Goal: Task Accomplishment & Management: Use online tool/utility

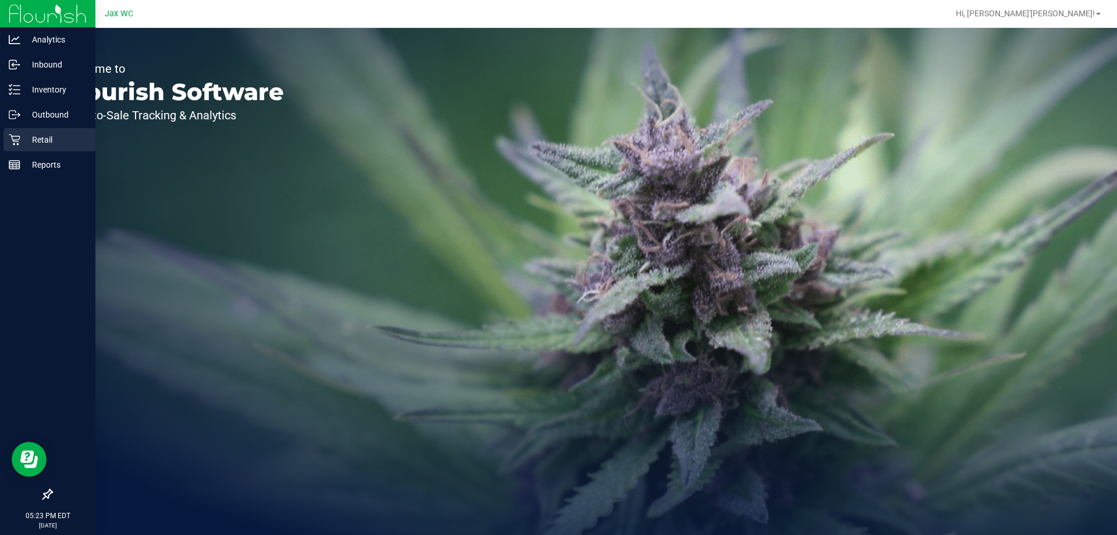
click at [9, 141] on icon at bounding box center [15, 140] width 12 height 12
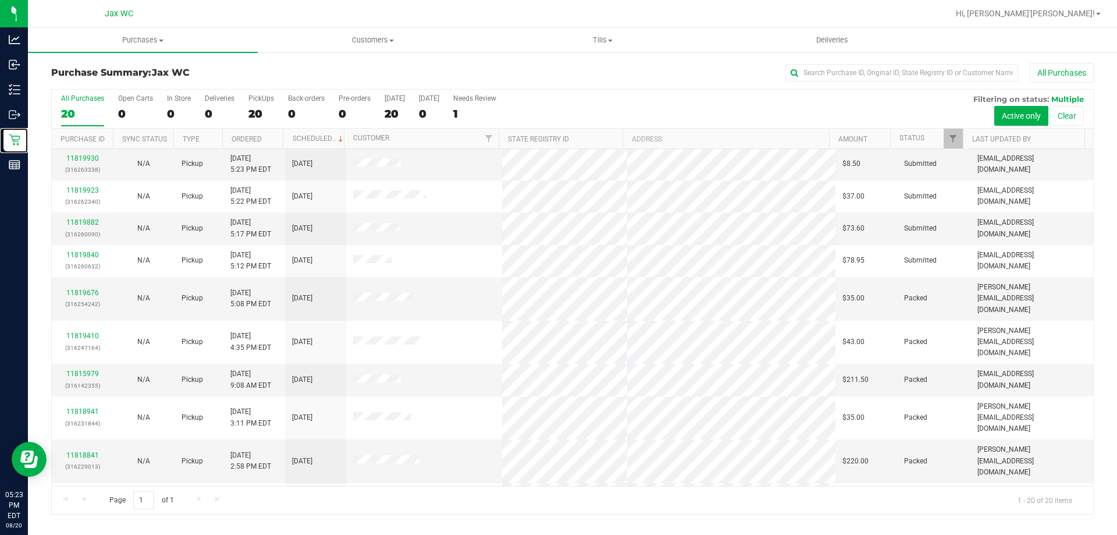
scroll to position [16, 0]
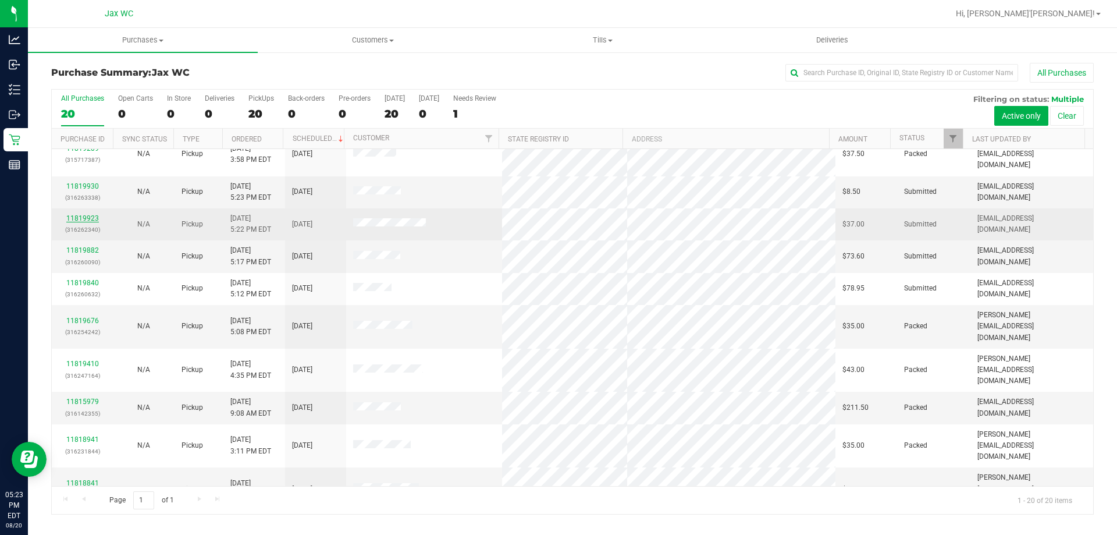
click at [93, 214] on link "11819923" at bounding box center [82, 218] width 33 height 8
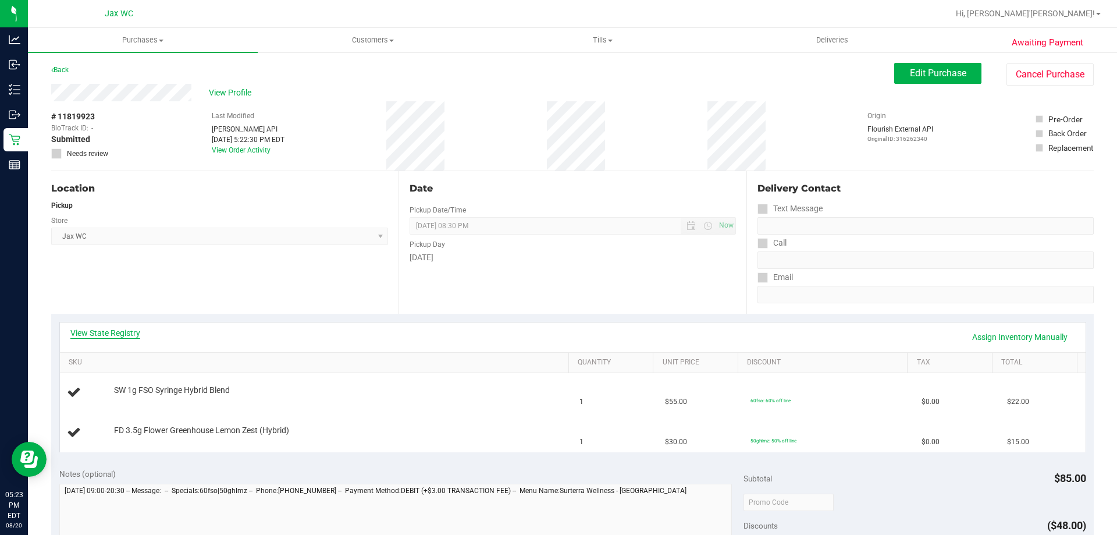
click at [106, 330] on link "View State Registry" at bounding box center [105, 333] width 70 height 12
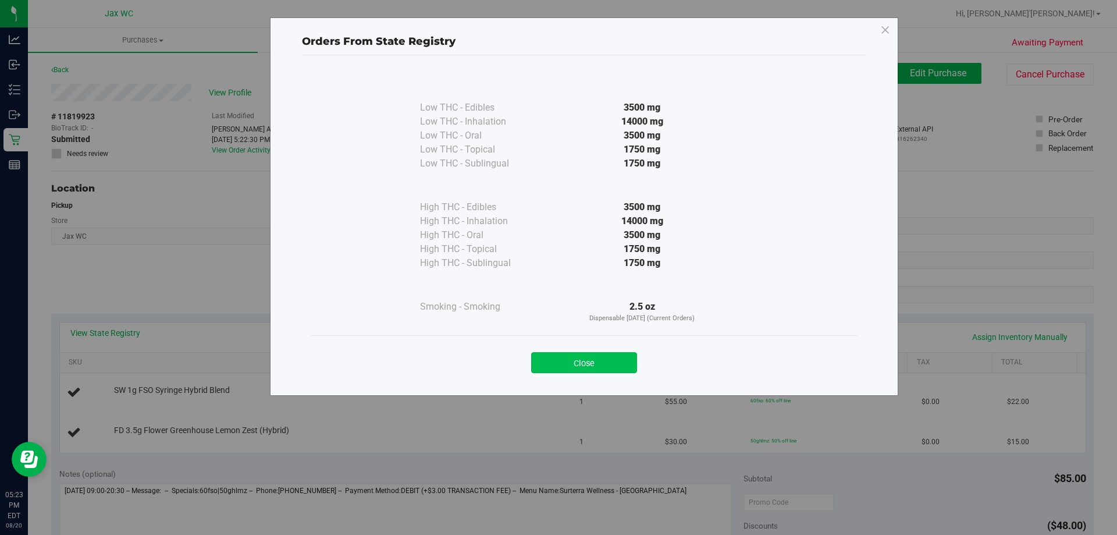
click at [597, 359] on button "Close" at bounding box center [584, 362] width 106 height 21
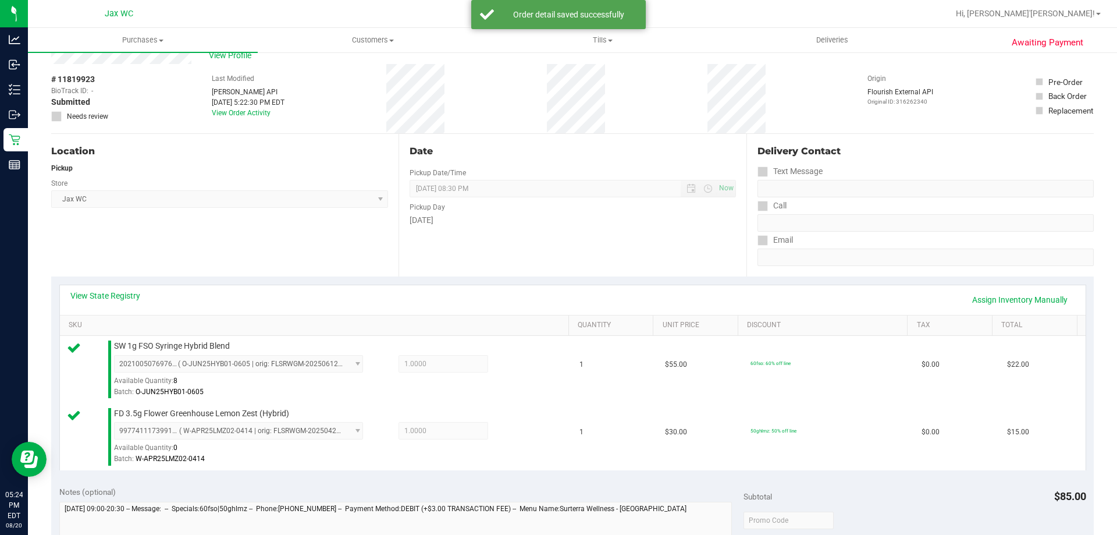
scroll to position [291, 0]
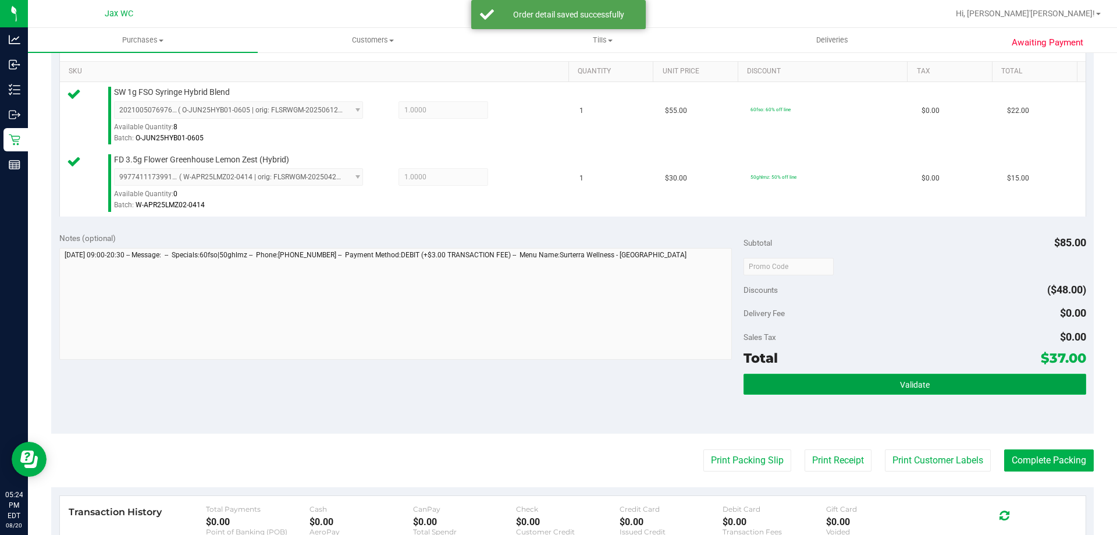
click at [968, 379] on button "Validate" at bounding box center [914, 383] width 342 height 21
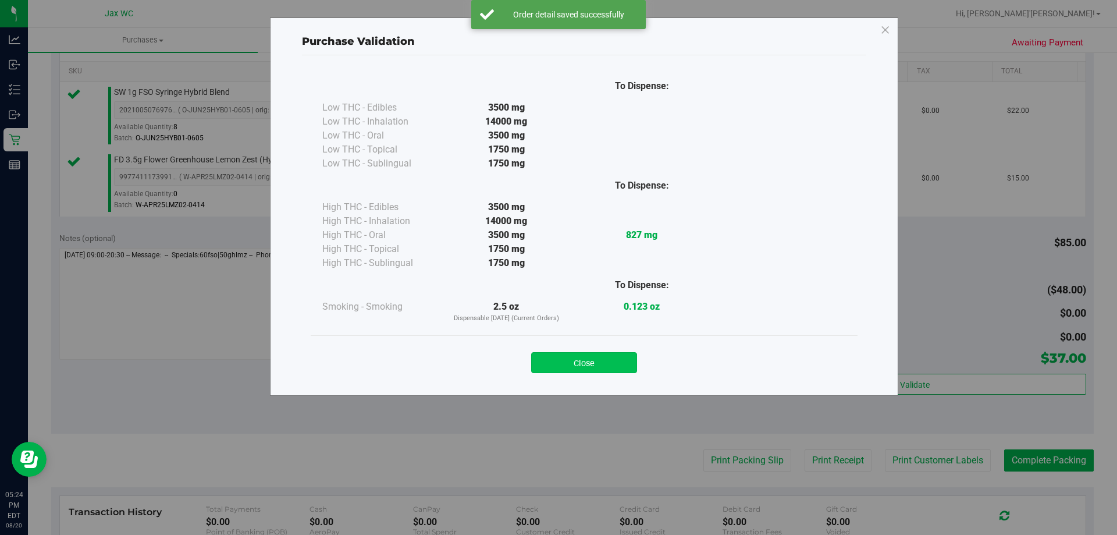
click at [552, 368] on button "Close" at bounding box center [584, 362] width 106 height 21
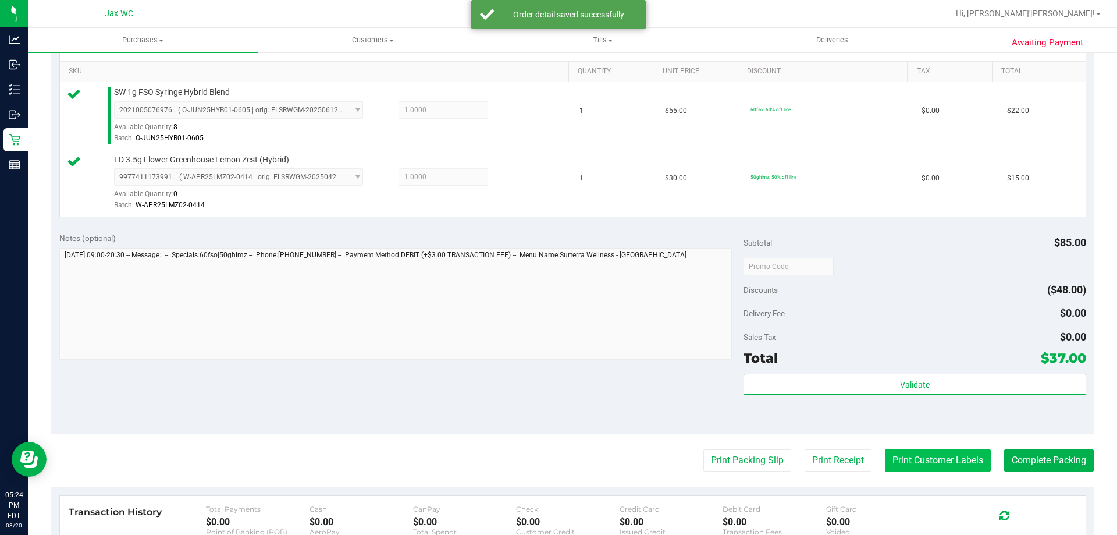
click at [889, 455] on button "Print Customer Labels" at bounding box center [938, 460] width 106 height 22
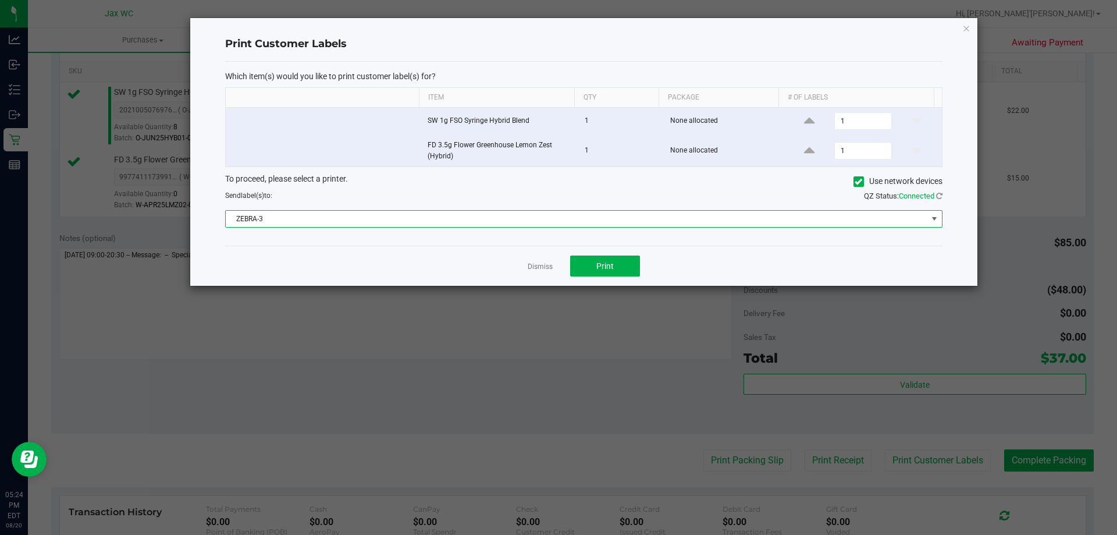
click at [545, 213] on span "ZEBRA-3" at bounding box center [576, 219] width 701 height 16
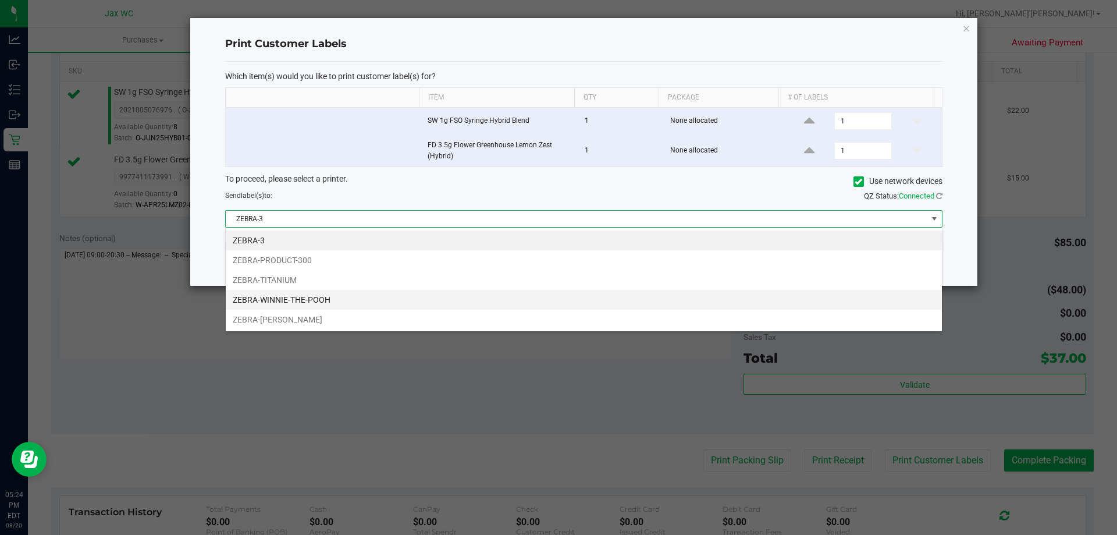
scroll to position [17, 717]
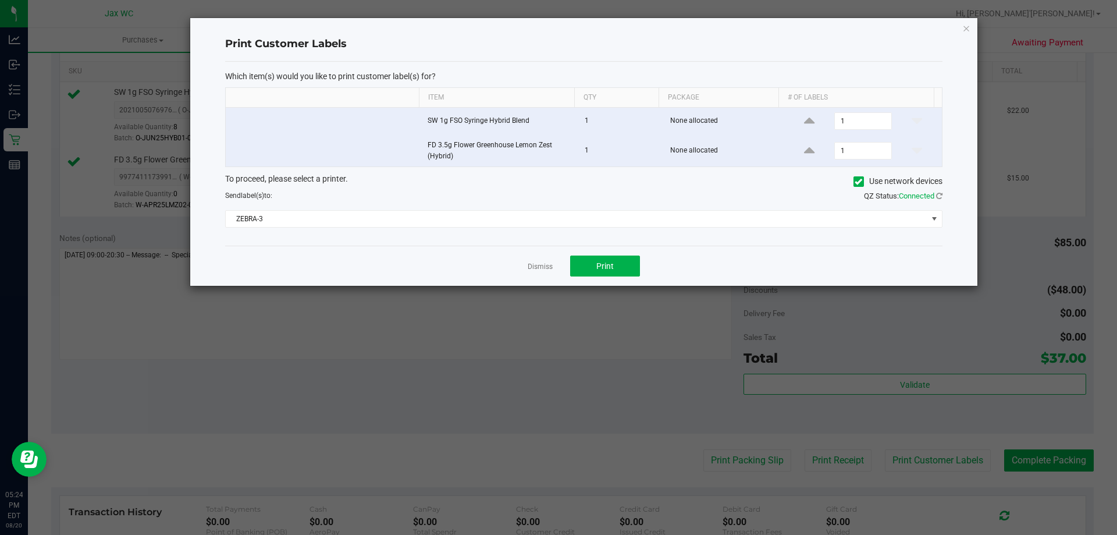
click at [657, 364] on ngb-modal-window "Print Customer Labels Which item(s) would you like to print customer label(s) f…" at bounding box center [563, 267] width 1126 height 535
click at [535, 265] on link "Dismiss" at bounding box center [540, 267] width 25 height 10
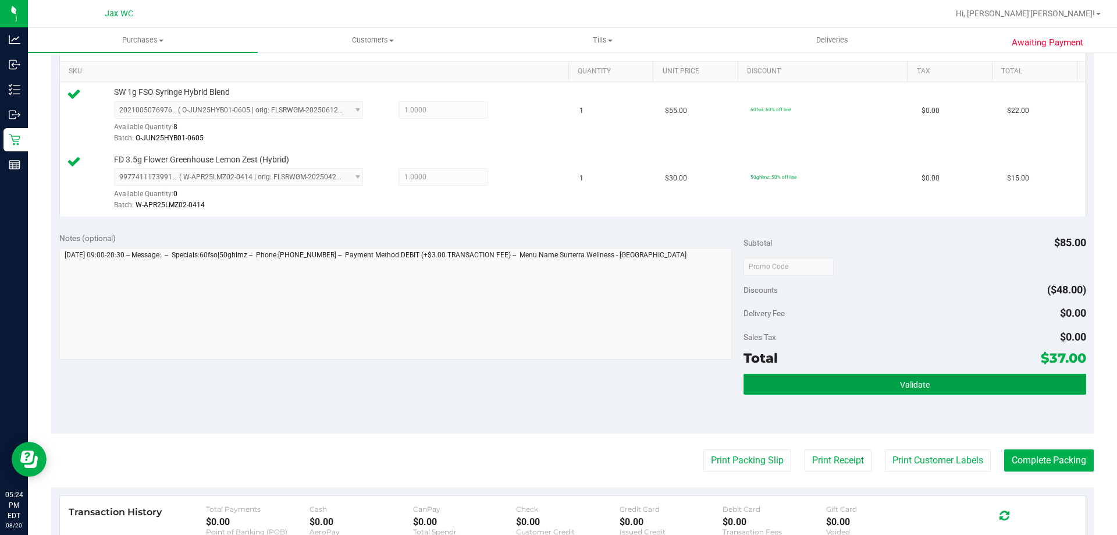
click at [922, 384] on span "Validate" at bounding box center [915, 384] width 30 height 9
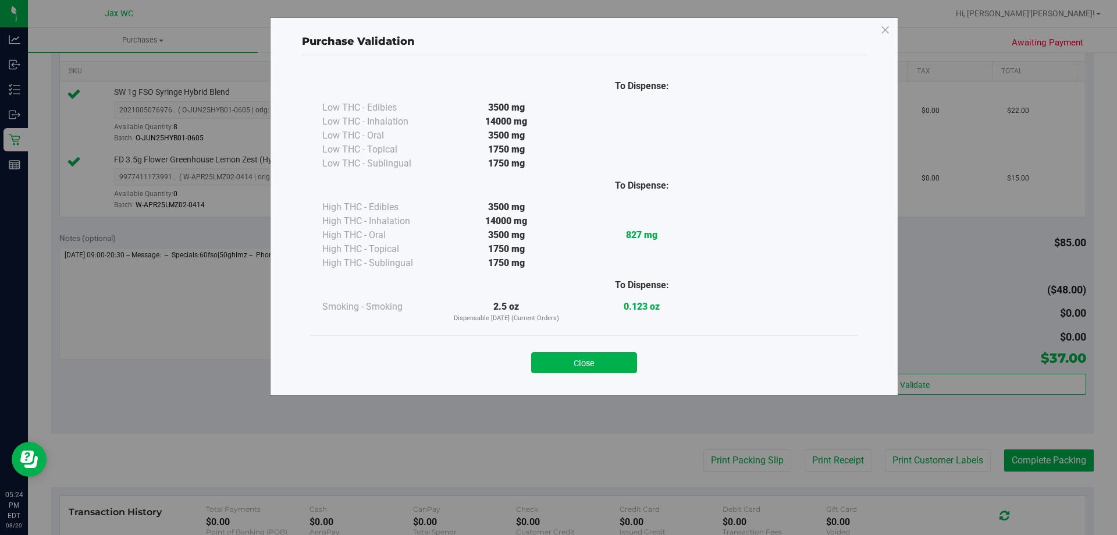
drag, startPoint x: 577, startPoint y: 364, endPoint x: 749, endPoint y: 422, distance: 181.0
click at [578, 364] on button "Close" at bounding box center [584, 362] width 106 height 21
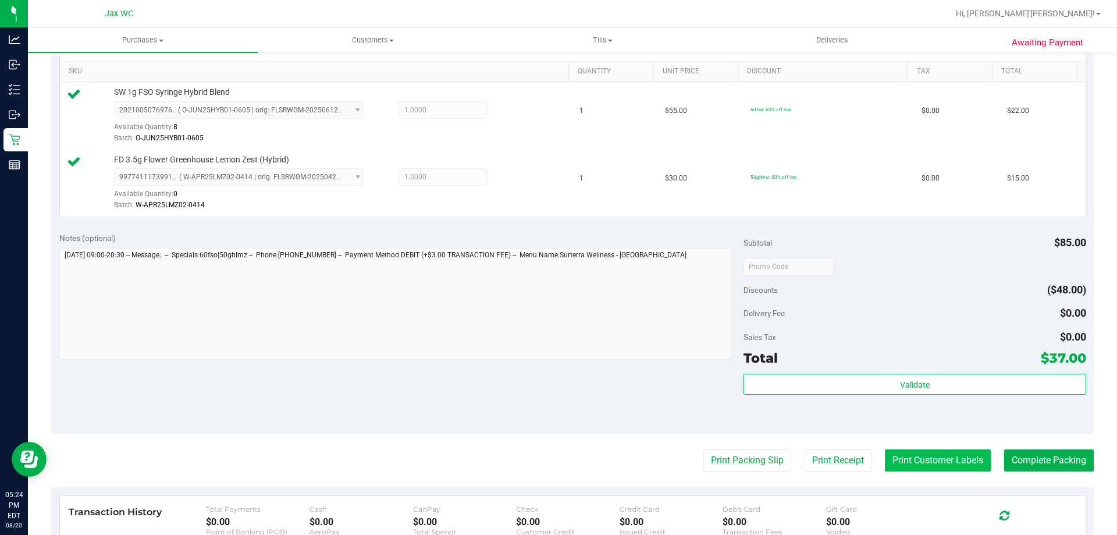
click at [899, 458] on button "Print Customer Labels" at bounding box center [938, 460] width 106 height 22
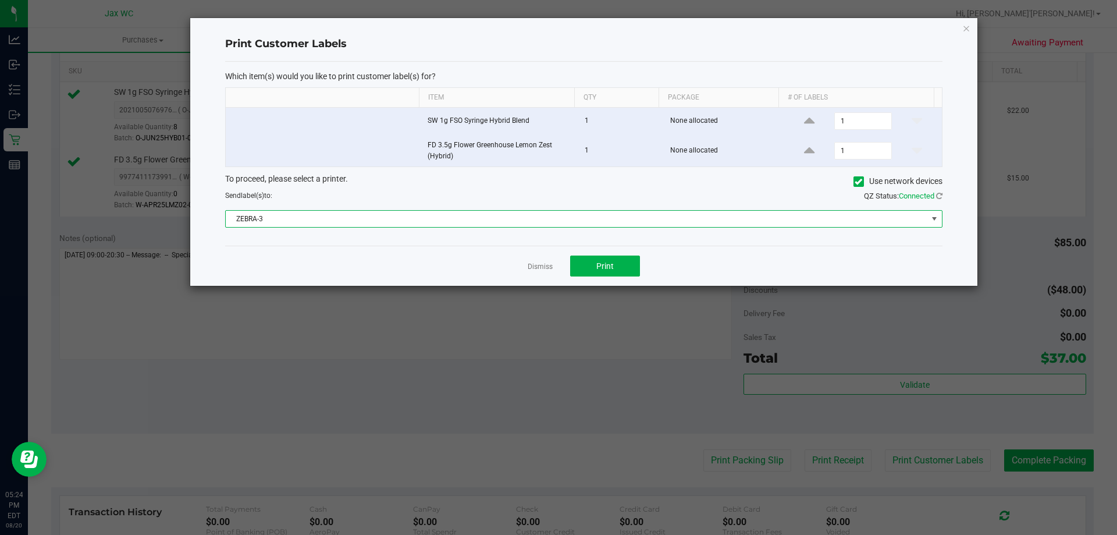
click at [542, 224] on span "ZEBRA-3" at bounding box center [576, 219] width 701 height 16
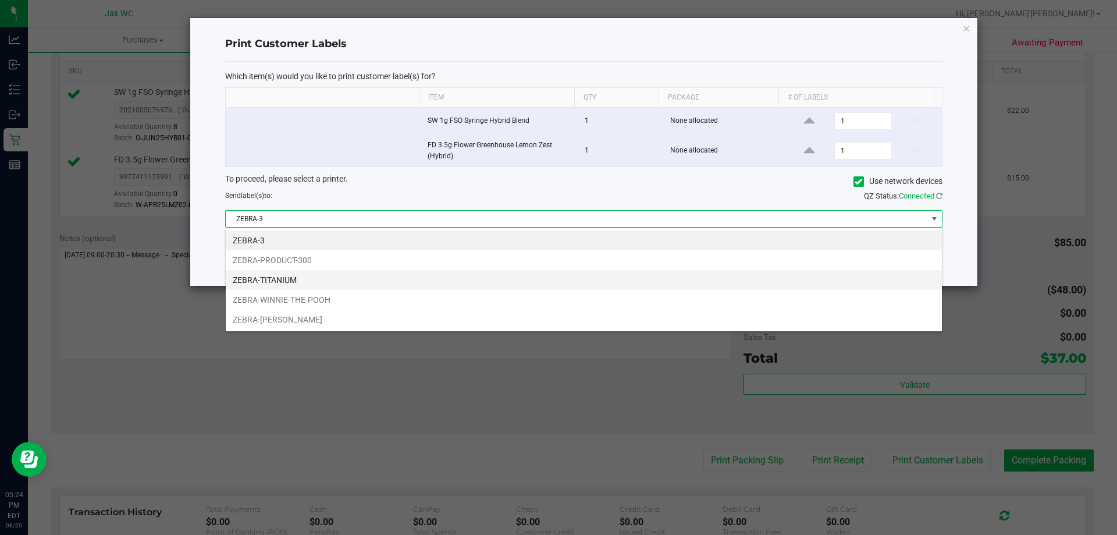
click at [331, 275] on li "ZEBRA-TITANIUM" at bounding box center [584, 280] width 716 height 20
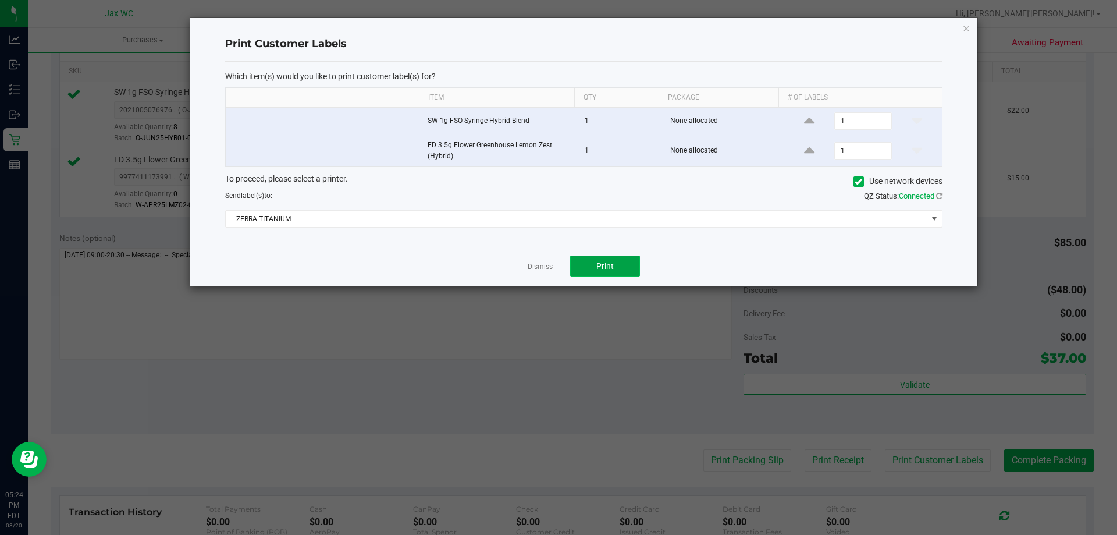
click at [592, 265] on button "Print" at bounding box center [605, 265] width 70 height 21
click at [532, 264] on link "Dismiss" at bounding box center [540, 267] width 25 height 10
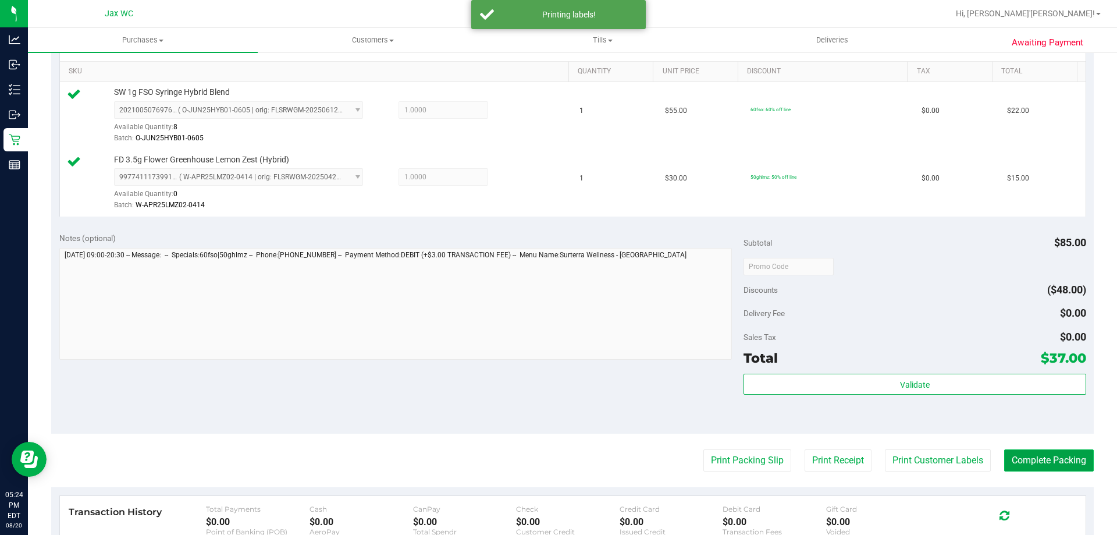
click at [1036, 458] on button "Complete Packing" at bounding box center [1049, 460] width 90 height 22
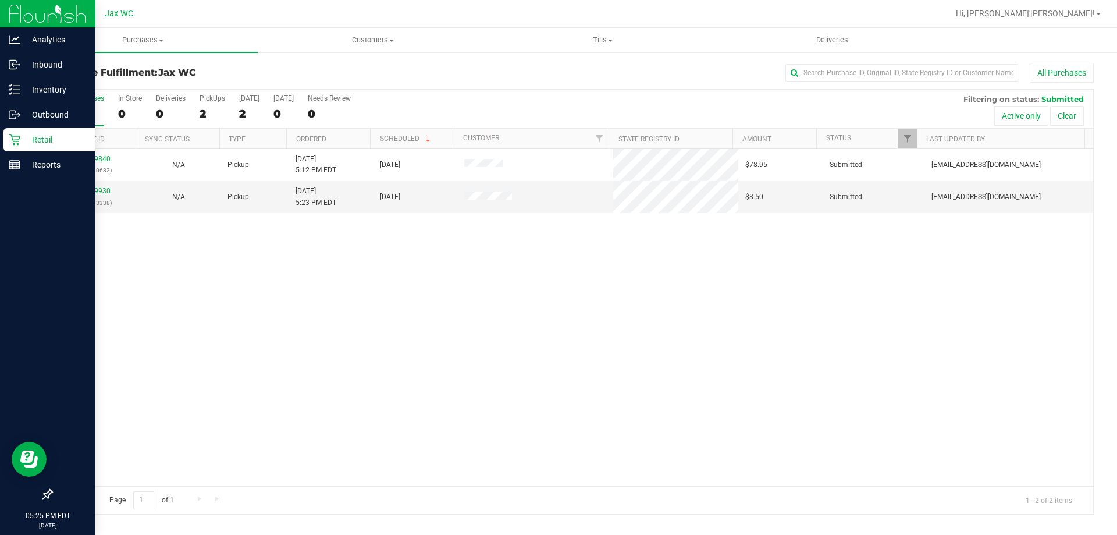
click at [19, 135] on icon at bounding box center [15, 140] width 12 height 12
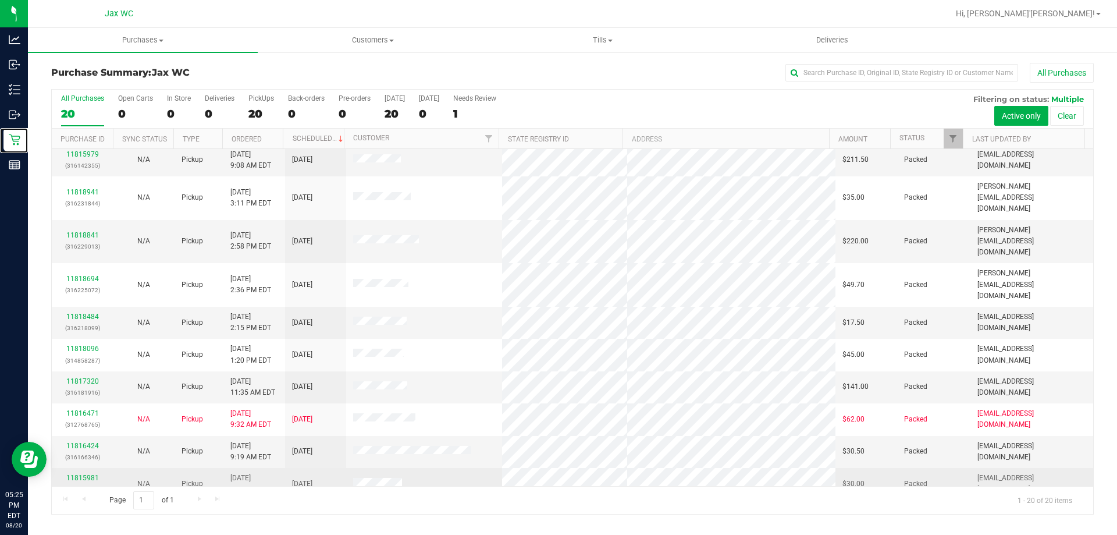
scroll to position [307, 0]
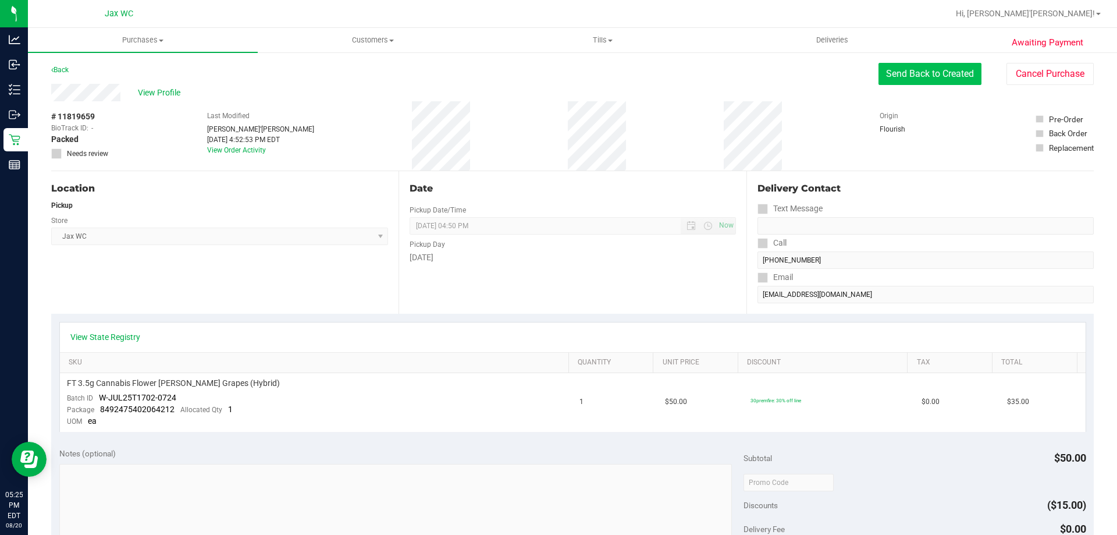
click at [904, 80] on button "Send Back to Created" at bounding box center [929, 74] width 103 height 22
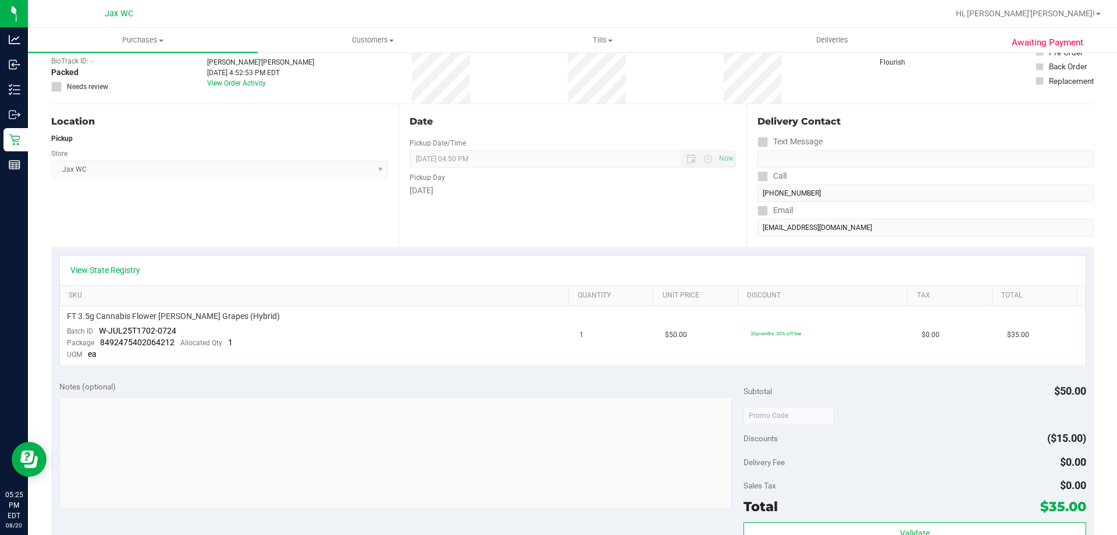
scroll to position [174, 0]
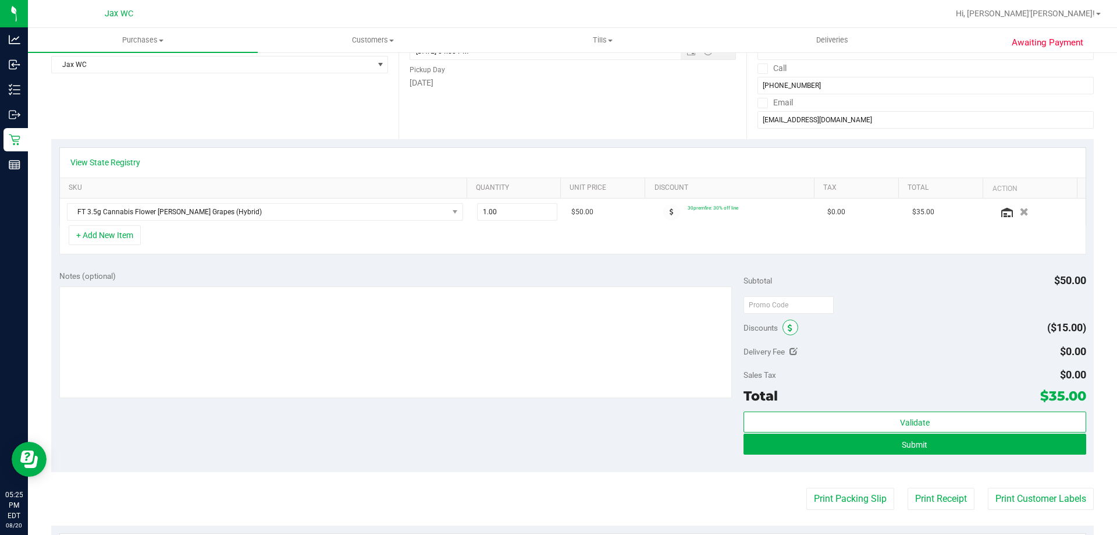
click at [788, 326] on icon at bounding box center [790, 328] width 5 height 8
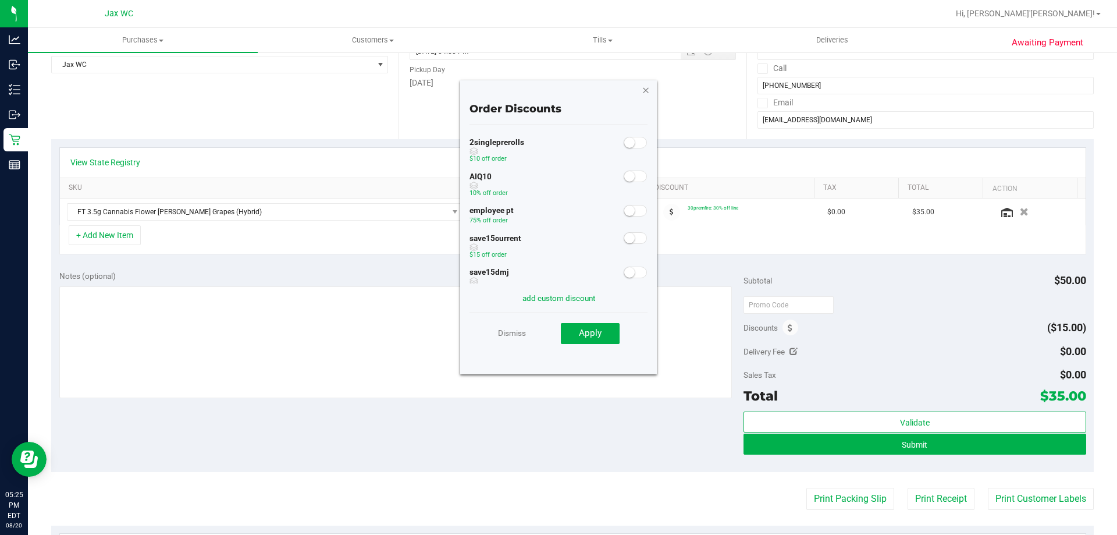
click at [645, 90] on icon "button" at bounding box center [646, 90] width 8 height 14
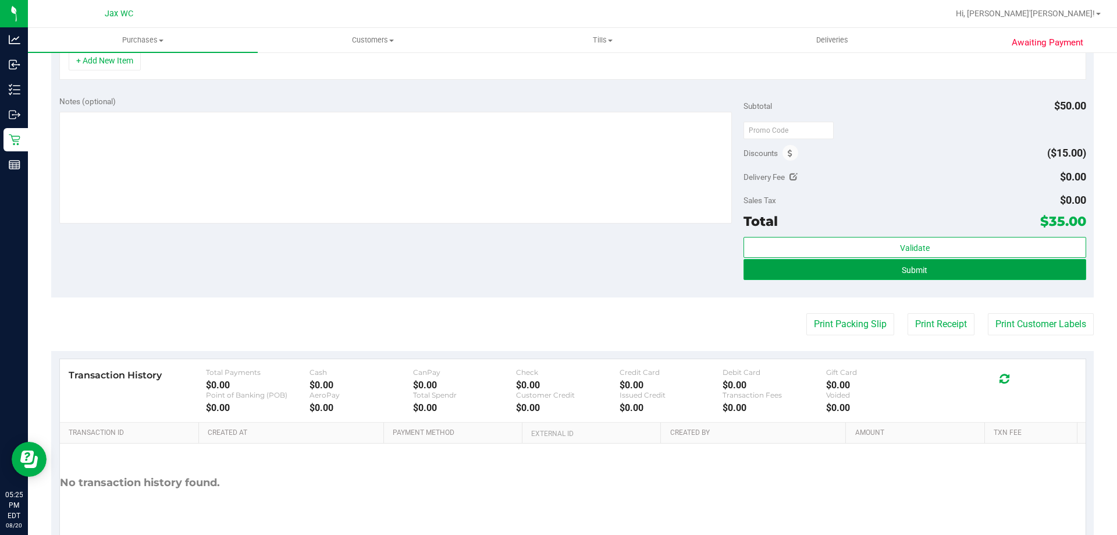
click at [967, 268] on button "Submit" at bounding box center [914, 269] width 342 height 21
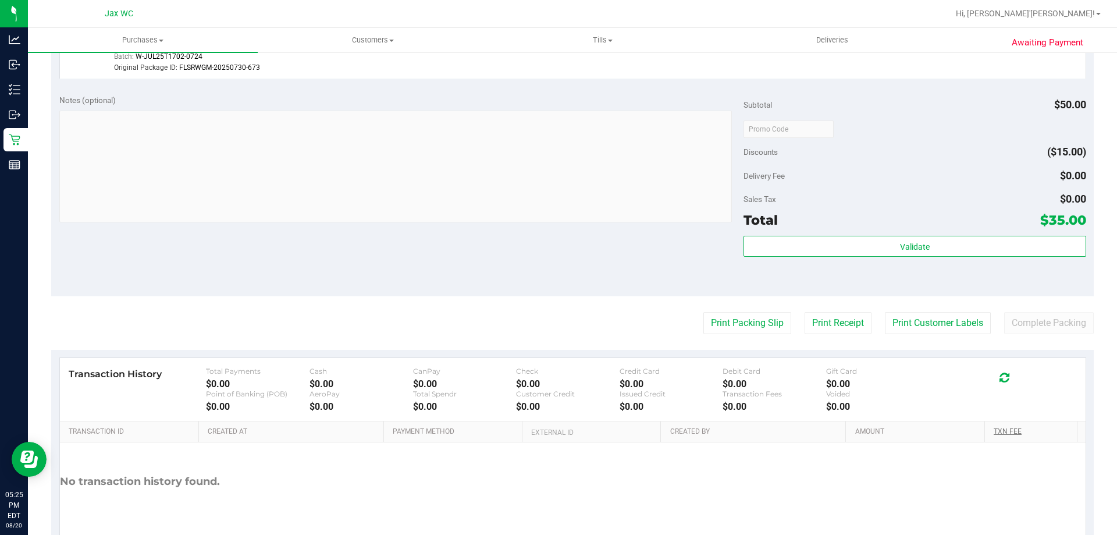
scroll to position [428, 0]
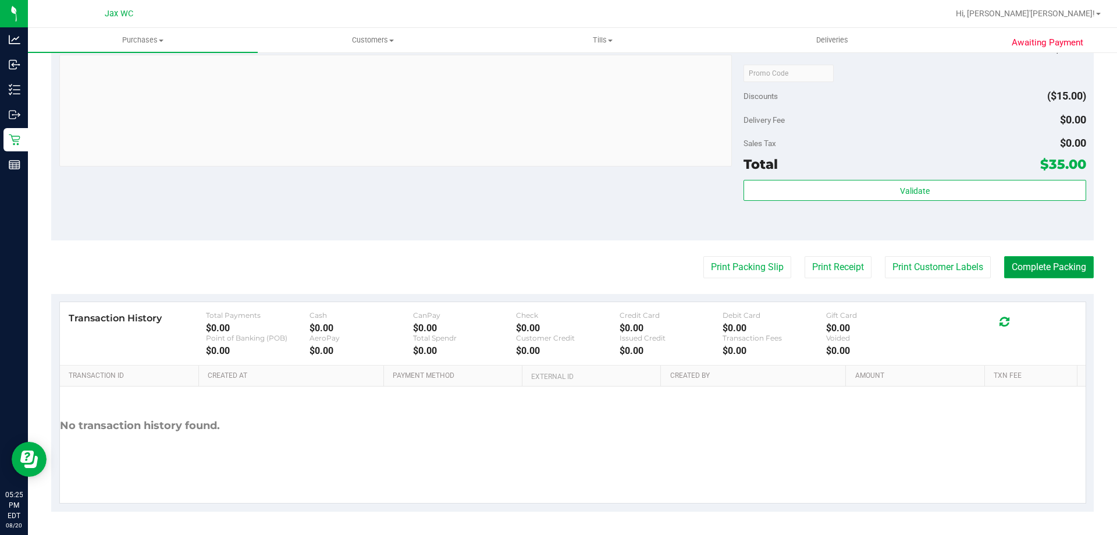
click at [1027, 272] on button "Complete Packing" at bounding box center [1049, 267] width 90 height 22
